Goal: Find specific fact: Find contact information

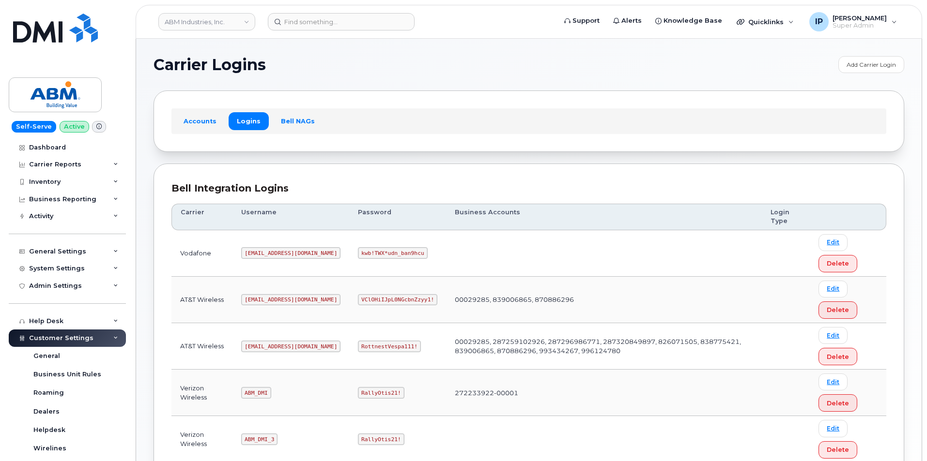
scroll to position [145, 0]
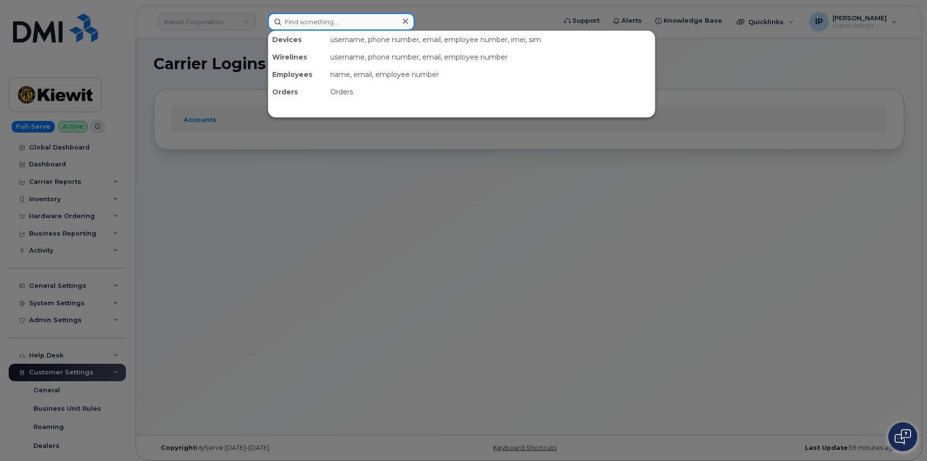
drag, startPoint x: 320, startPoint y: 21, endPoint x: 326, endPoint y: 21, distance: 6.8
click at [320, 21] on input at bounding box center [341, 21] width 147 height 17
paste input "[PERSON_NAME]"
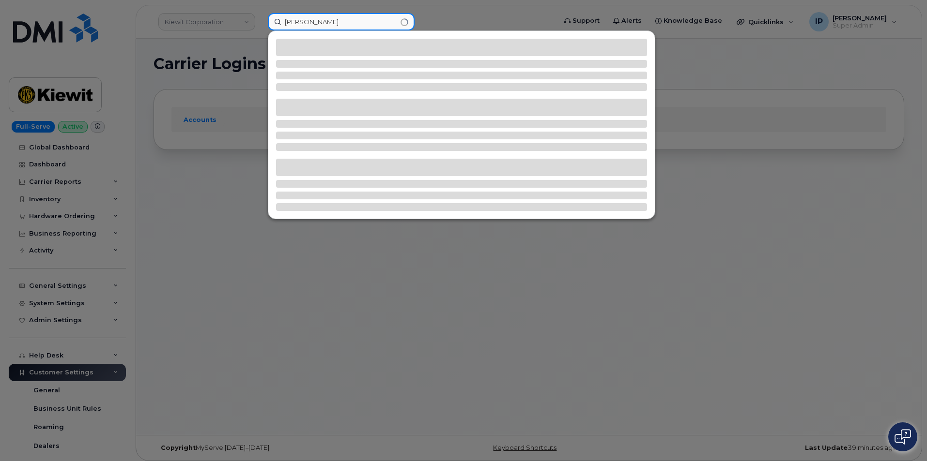
type input "[PERSON_NAME]"
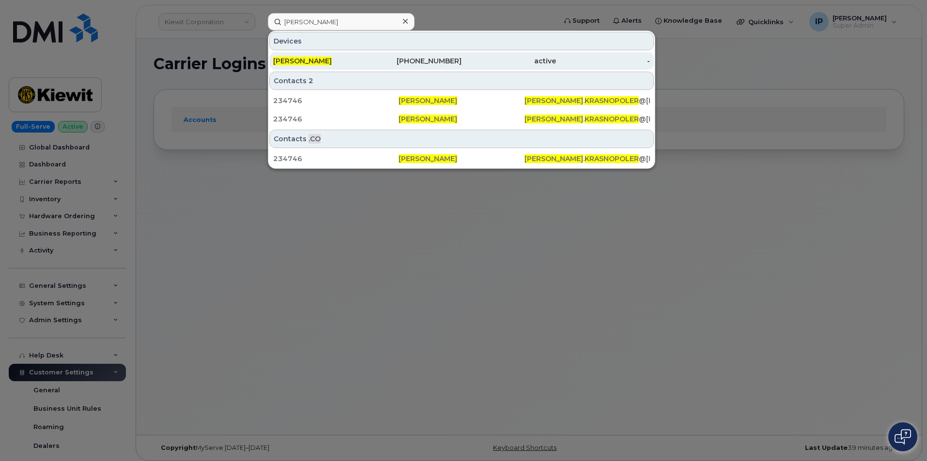
click at [313, 62] on span "[PERSON_NAME]" at bounding box center [302, 61] width 59 height 9
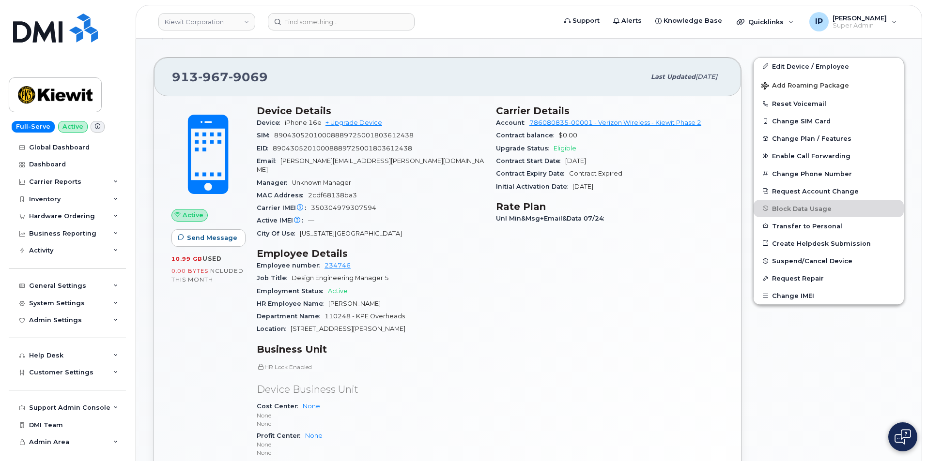
scroll to position [242, 0]
